Goal: Task Accomplishment & Management: Use online tool/utility

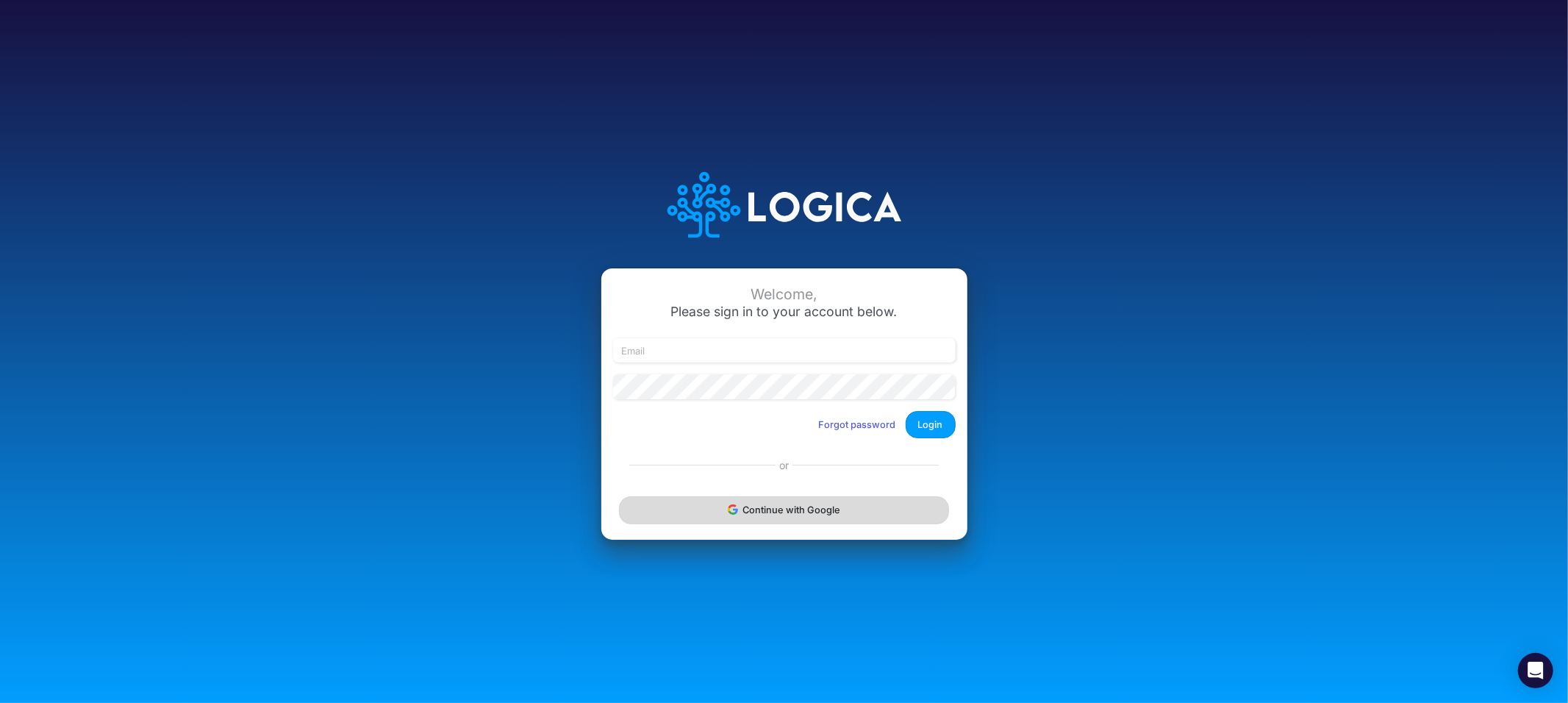
click at [815, 514] on button "Continue with Google" at bounding box center [783, 509] width 329 height 27
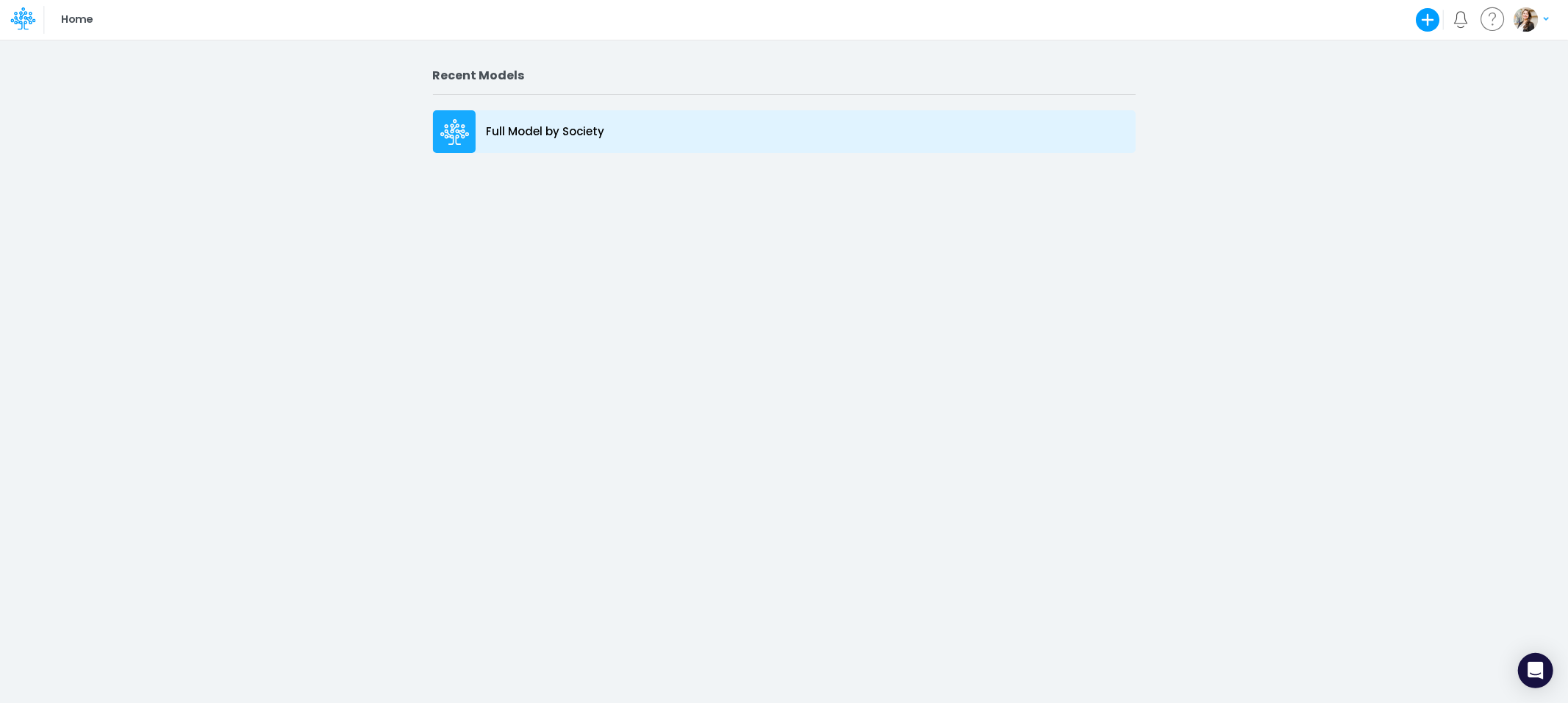
click at [534, 131] on p "Full Model by Society" at bounding box center [546, 132] width 118 height 17
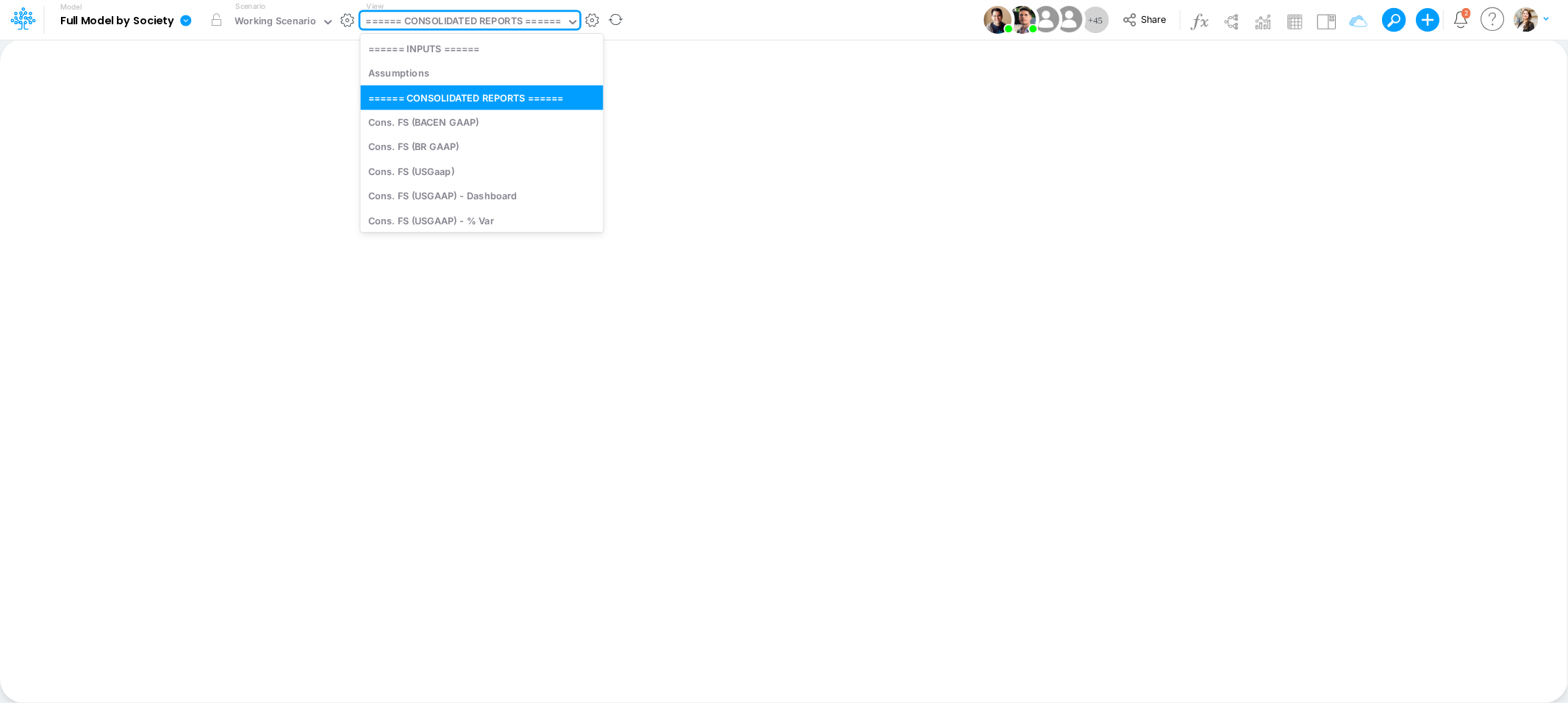
click at [382, 22] on div "====== CONSOLIDATED REPORTS ======" at bounding box center [463, 22] width 195 height 17
click at [398, 78] on div "Assumptions" at bounding box center [481, 73] width 243 height 24
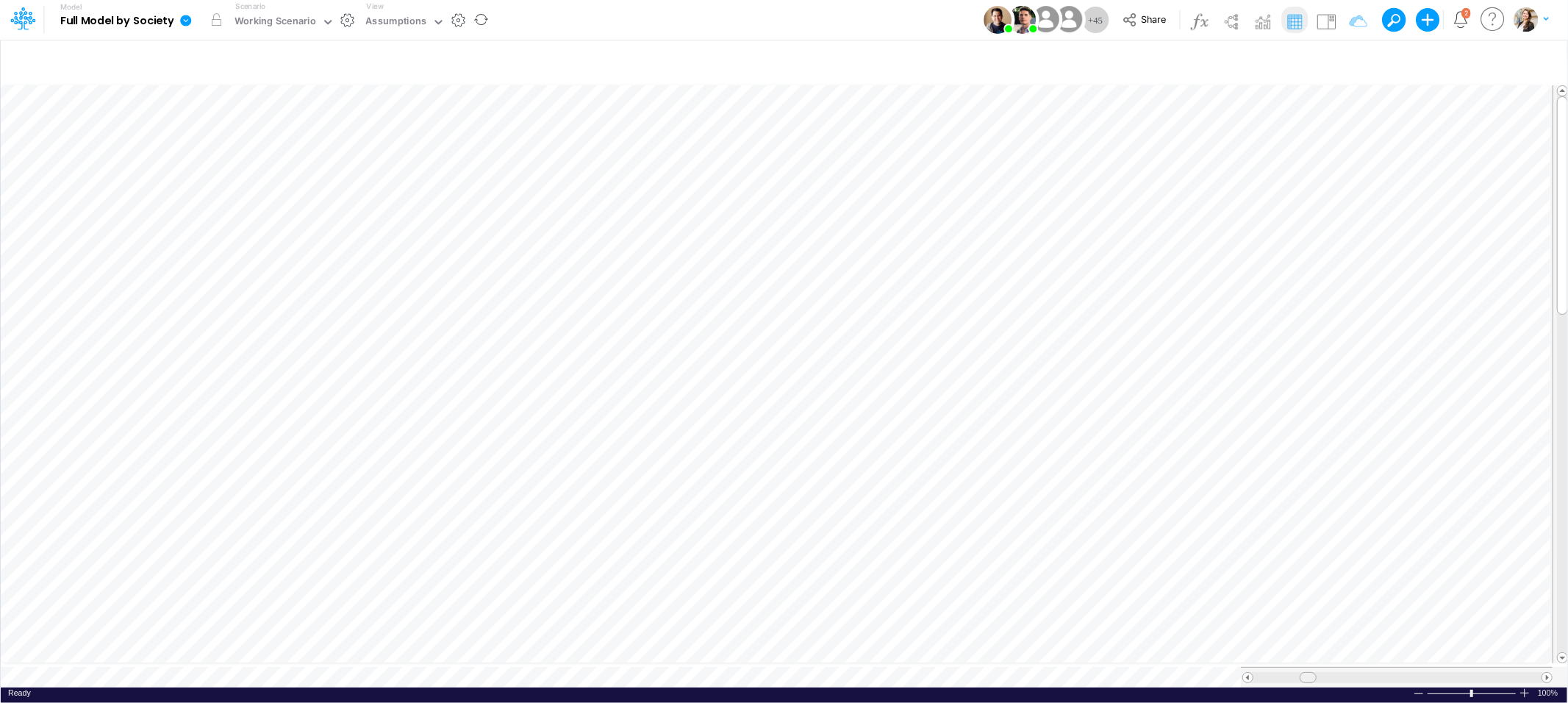
drag, startPoint x: 1282, startPoint y: 670, endPoint x: 1308, endPoint y: 668, distance: 26.1
click at [1308, 673] on span at bounding box center [1308, 677] width 10 height 10
drag, startPoint x: 1305, startPoint y: 671, endPoint x: 1333, endPoint y: 673, distance: 28.1
click at [1333, 673] on span at bounding box center [1336, 677] width 10 height 10
click at [1540, 59] on icon "button" at bounding box center [1539, 62] width 22 height 15
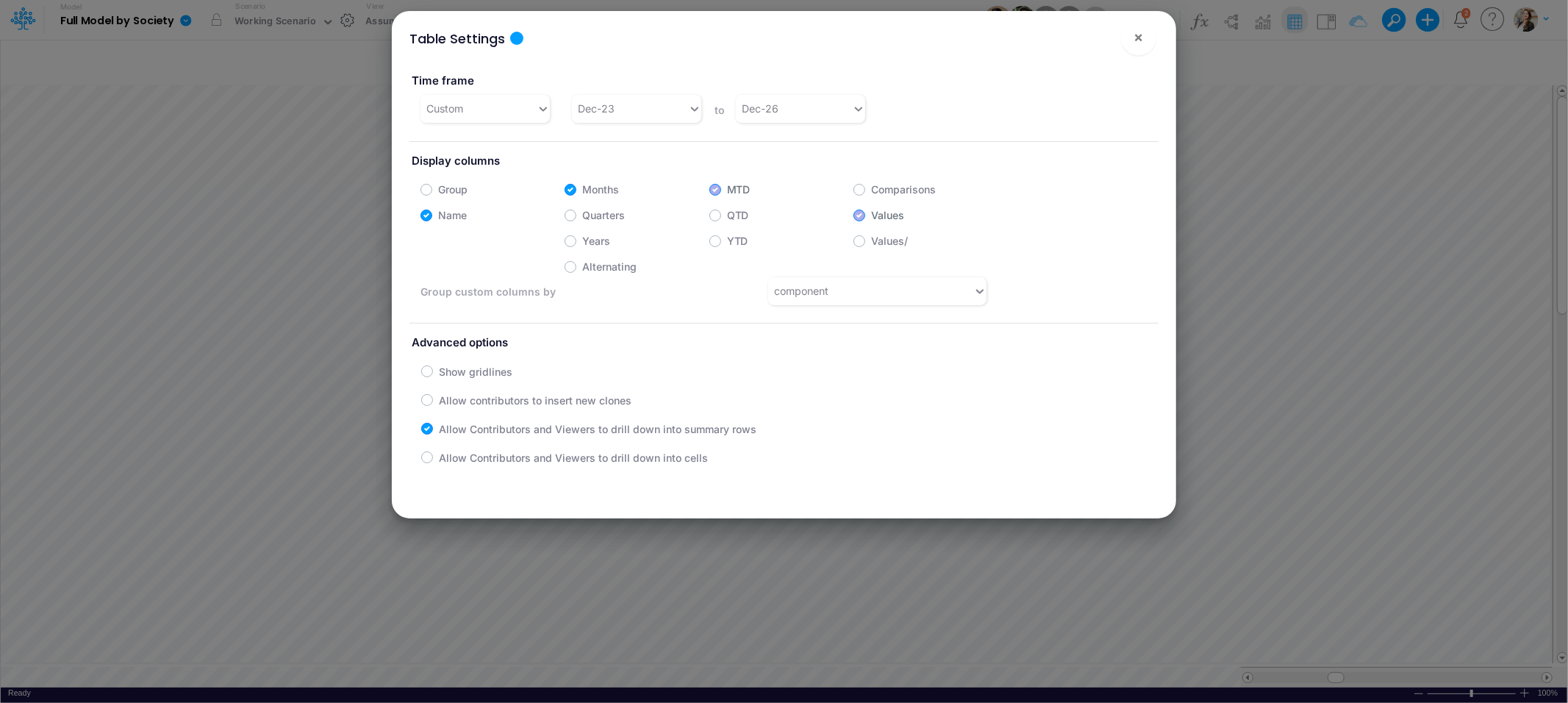
click at [784, 91] on div "Time frame Custom Dec-23 to Dec-26" at bounding box center [784, 91] width 771 height 64
click at [786, 100] on div "Dec-26" at bounding box center [794, 108] width 117 height 24
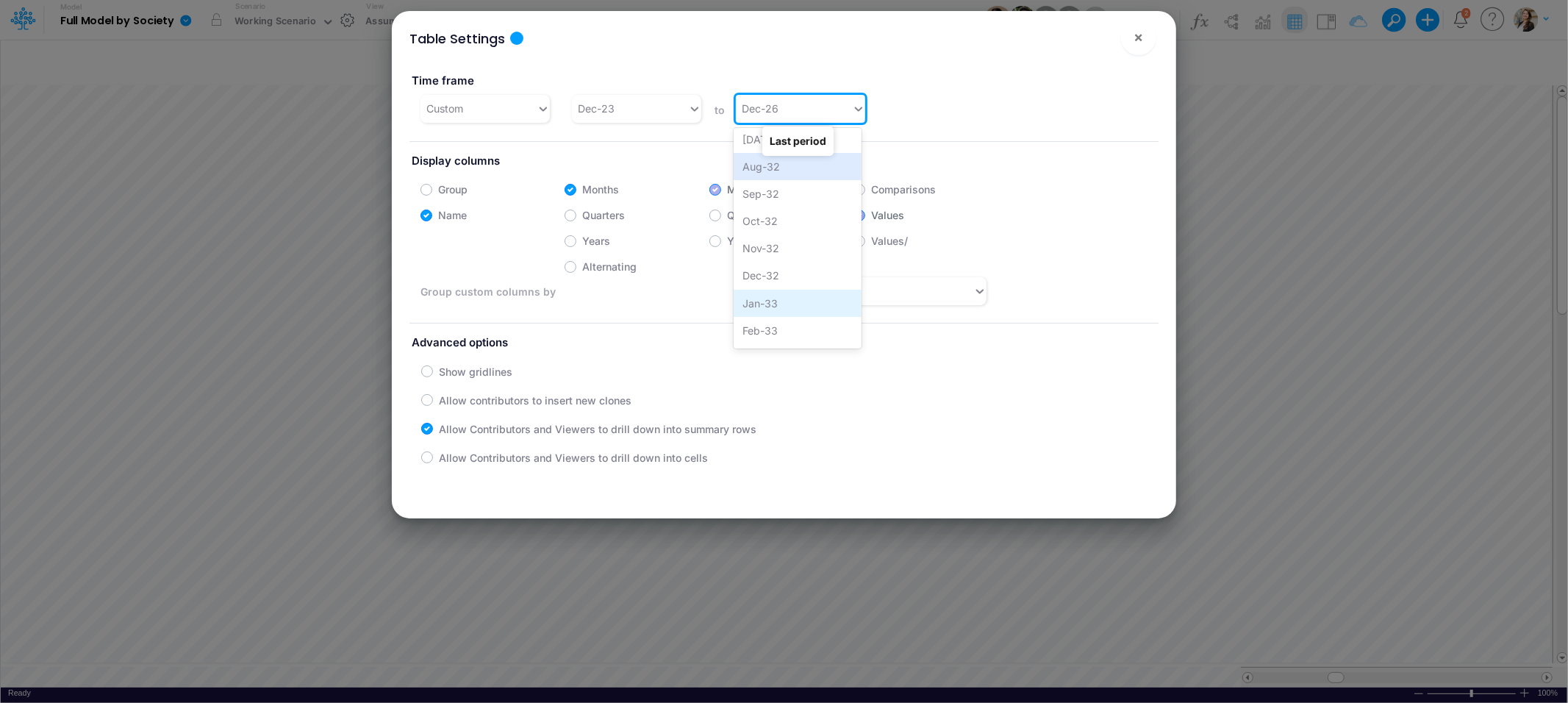
scroll to position [3710, 0]
click at [794, 325] on div "Dec-34" at bounding box center [797, 335] width 128 height 27
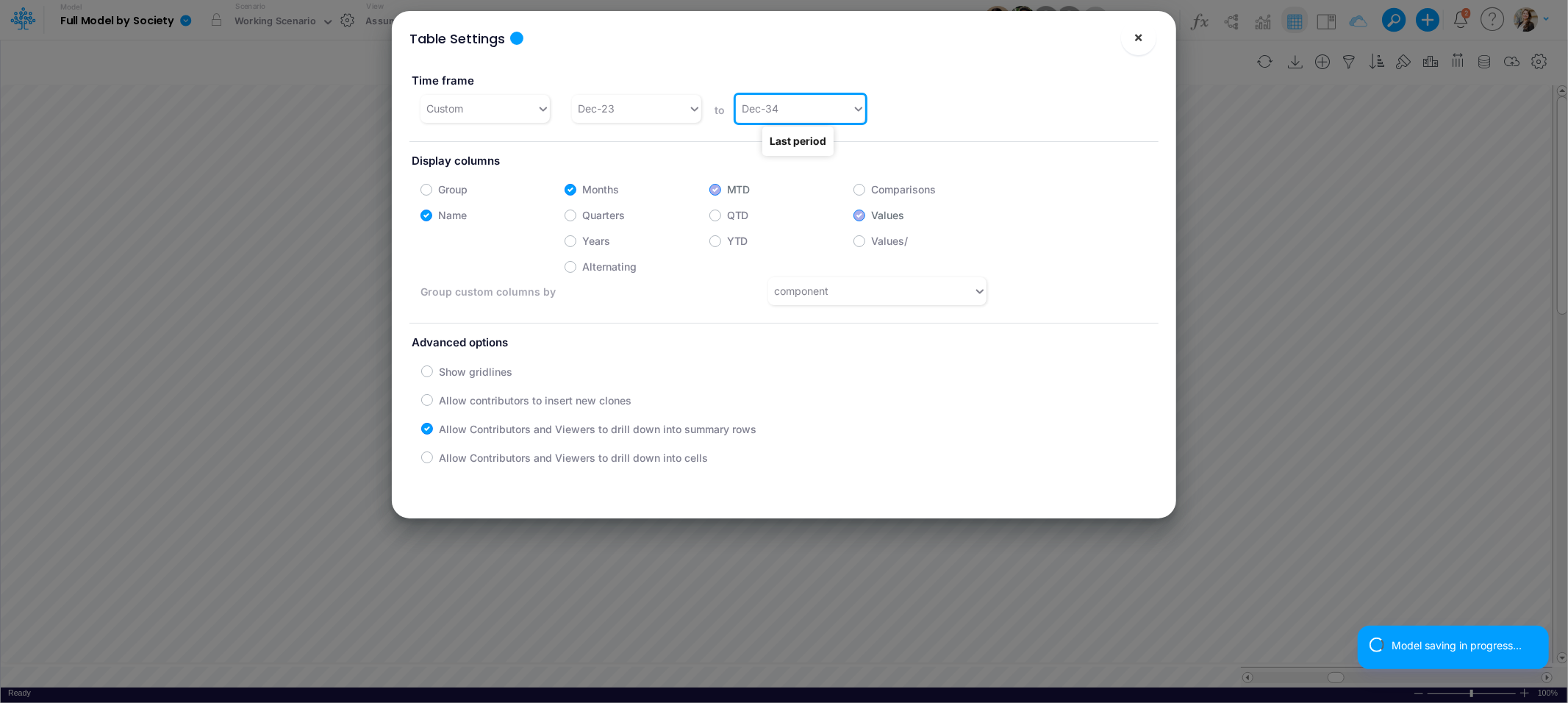
click at [1136, 42] on span "×" at bounding box center [1138, 37] width 10 height 18
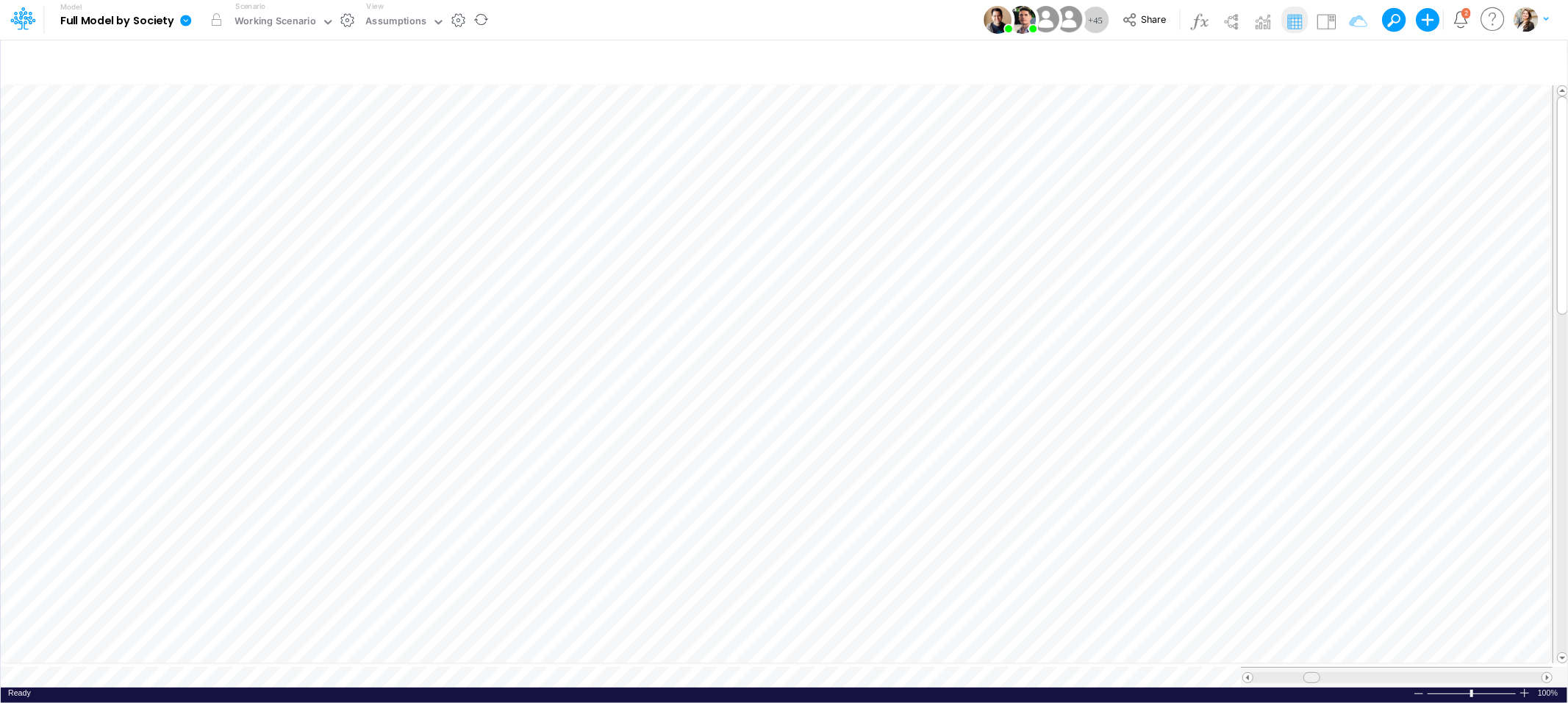
drag, startPoint x: 1333, startPoint y: 673, endPoint x: 1309, endPoint y: 673, distance: 24.0
click at [1309, 673] on span at bounding box center [1312, 677] width 10 height 10
drag, startPoint x: 1313, startPoint y: 674, endPoint x: 1341, endPoint y: 674, distance: 28.0
click at [1341, 674] on span at bounding box center [1338, 677] width 10 height 10
click at [1338, 673] on span at bounding box center [1338, 677] width 10 height 10
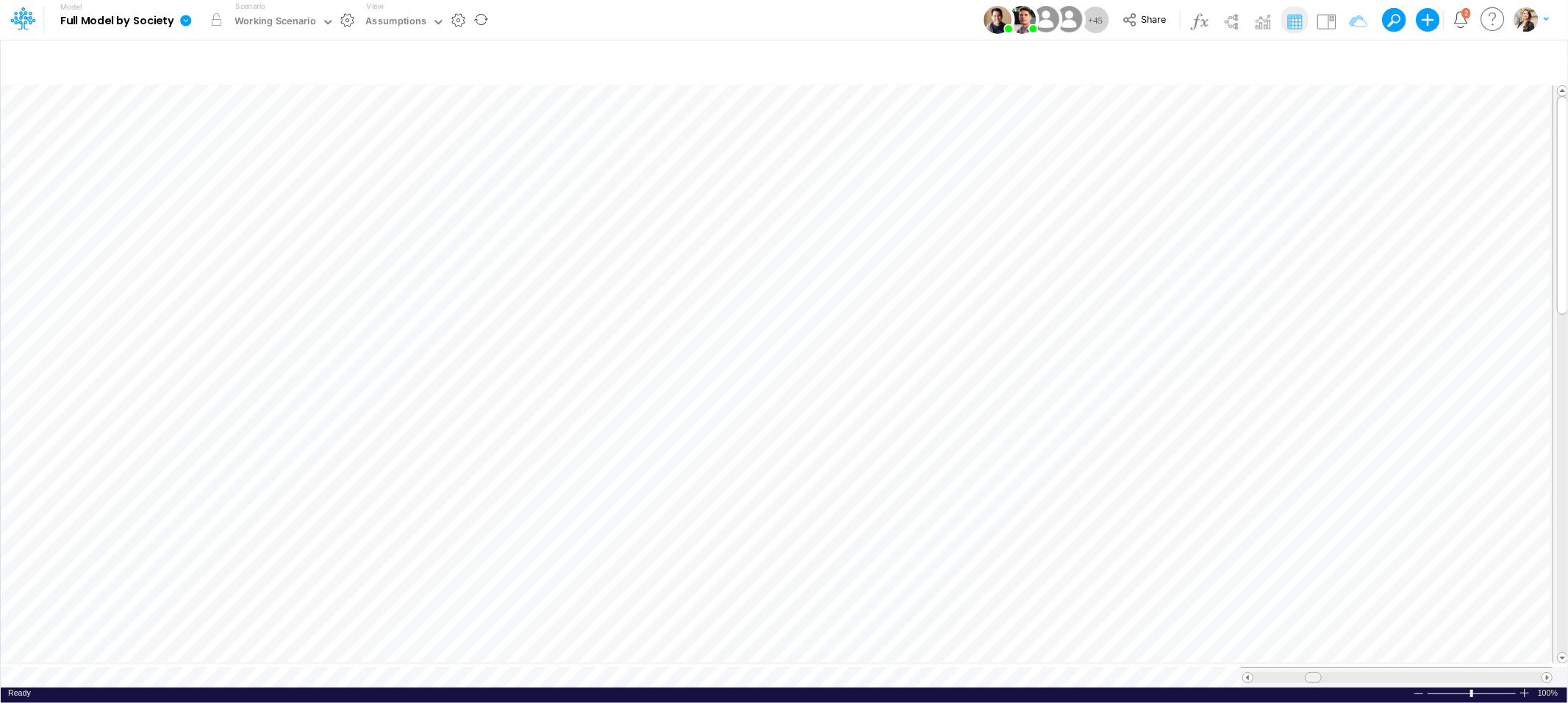
drag, startPoint x: 1336, startPoint y: 669, endPoint x: 1312, endPoint y: 670, distance: 24.0
click at [1312, 673] on span at bounding box center [1313, 677] width 10 height 10
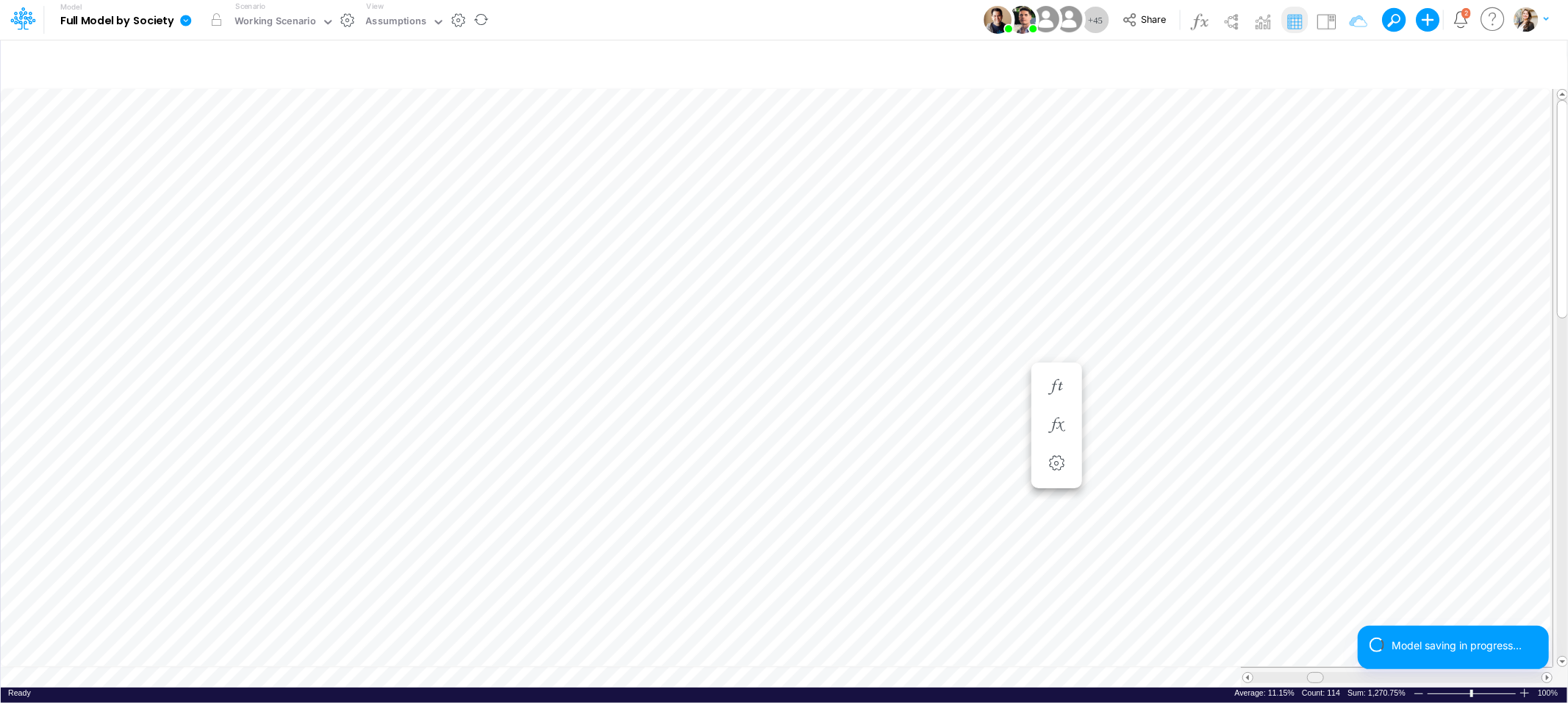
click at [1313, 673] on span at bounding box center [1315, 677] width 10 height 10
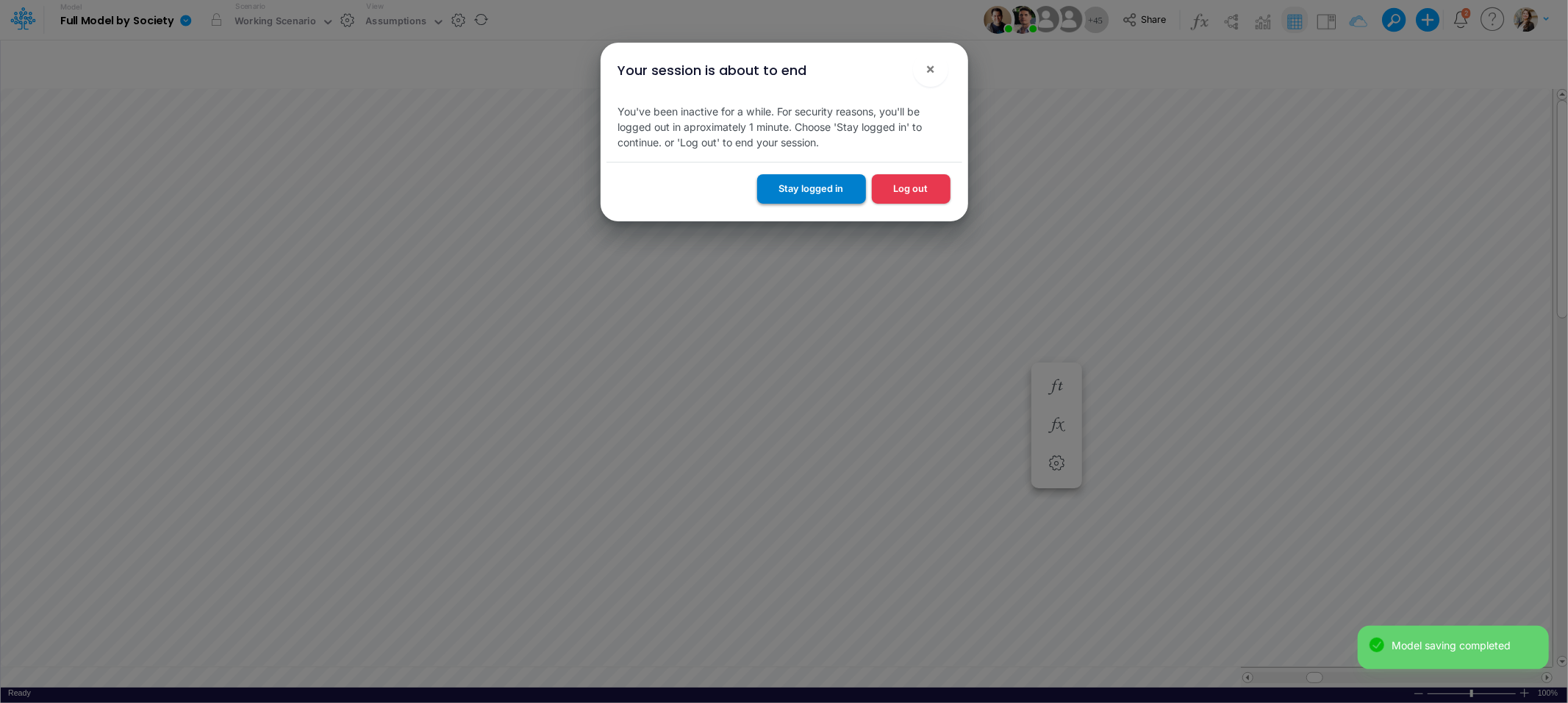
click at [834, 190] on button "Stay logged in" at bounding box center [811, 188] width 108 height 29
